Goal: Navigation & Orientation: Go to known website

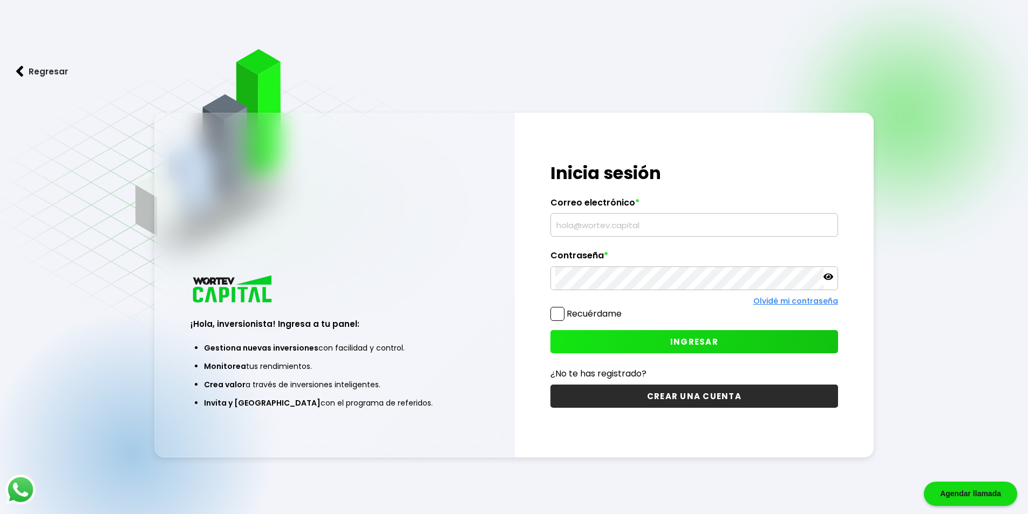
type input "[EMAIL_ADDRESS][PERSON_NAME][DOMAIN_NAME]"
click at [829, 274] on icon at bounding box center [829, 277] width 10 height 6
click at [483, 271] on div "¡Hola, inversionista! Ingresa a tu panel: Gestiona nuevas inversiones con facil…" at bounding box center [514, 285] width 720 height 345
click at [859, 307] on div "¡Hola, inversionista! Ingresa tus credenciales para iniciar sesión Inicia sesió…" at bounding box center [694, 285] width 359 height 345
click at [708, 340] on span "INGRESAR" at bounding box center [694, 341] width 48 height 11
